Goal: Task Accomplishment & Management: Manage account settings

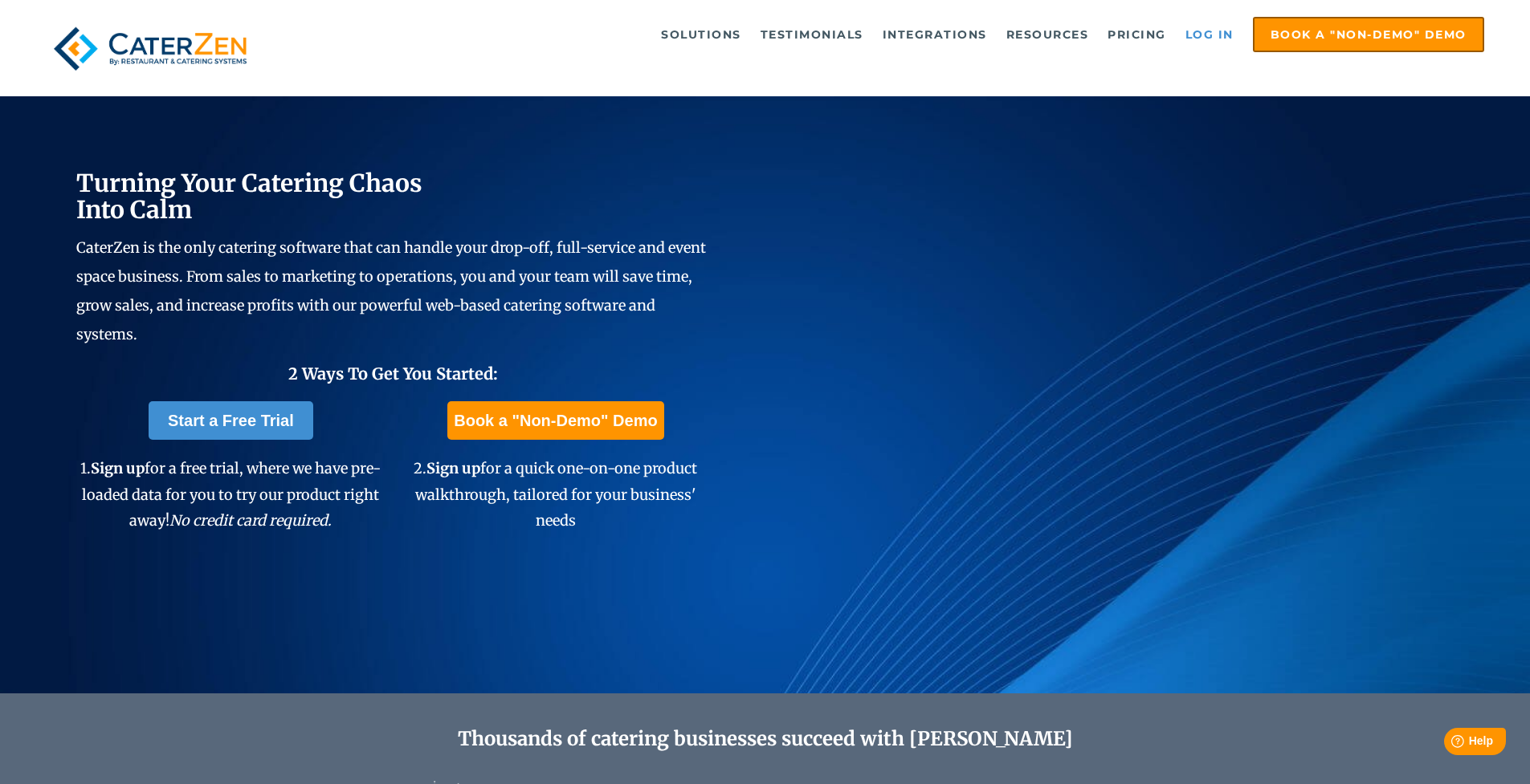
click at [1186, 27] on link "Log in" at bounding box center [1209, 34] width 64 height 32
click at [1208, 34] on link "Log in" at bounding box center [1209, 34] width 64 height 32
click at [1215, 38] on link "Log in" at bounding box center [1209, 34] width 64 height 32
click at [1202, 39] on link "Log in" at bounding box center [1209, 34] width 64 height 32
